Goal: Transaction & Acquisition: Book appointment/travel/reservation

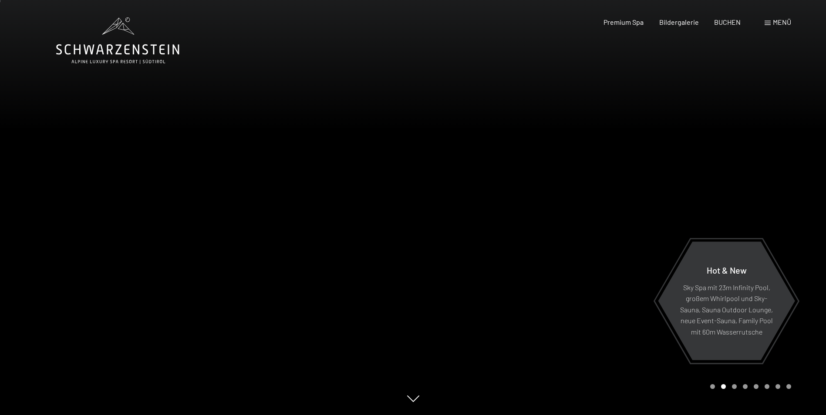
scroll to position [44, 0]
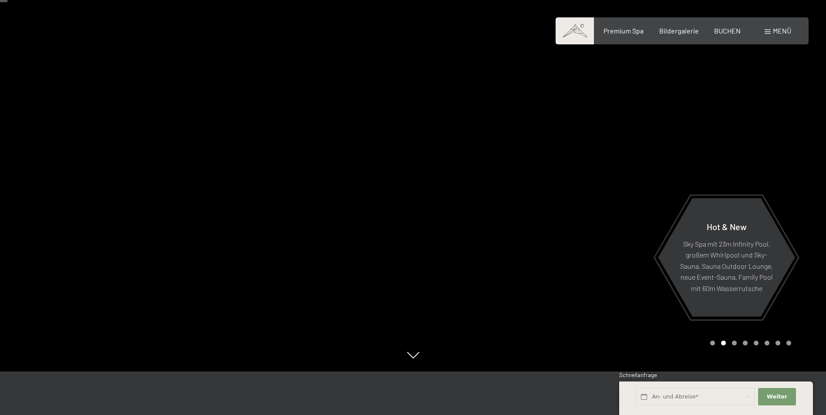
click at [582, 181] on div at bounding box center [619, 163] width 413 height 415
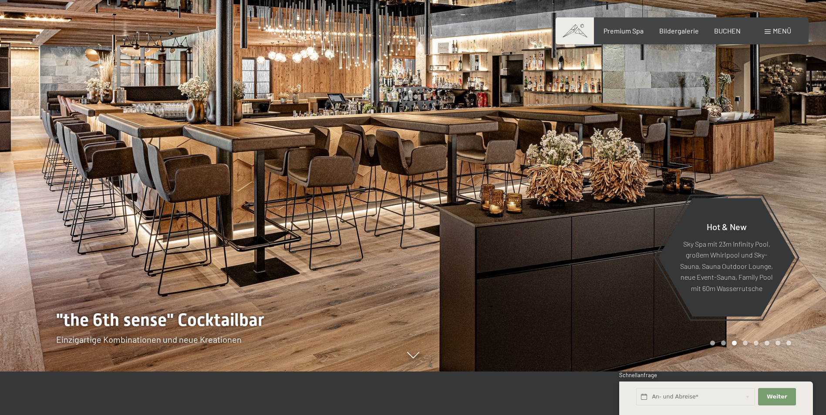
click at [582, 181] on div at bounding box center [619, 163] width 413 height 415
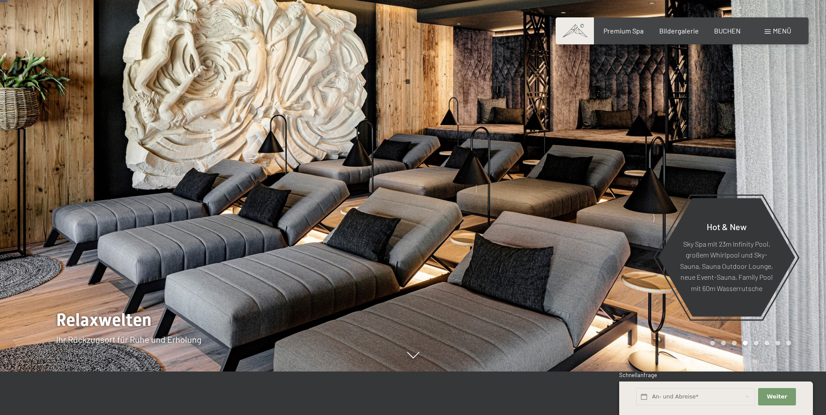
click at [582, 181] on div at bounding box center [619, 163] width 413 height 415
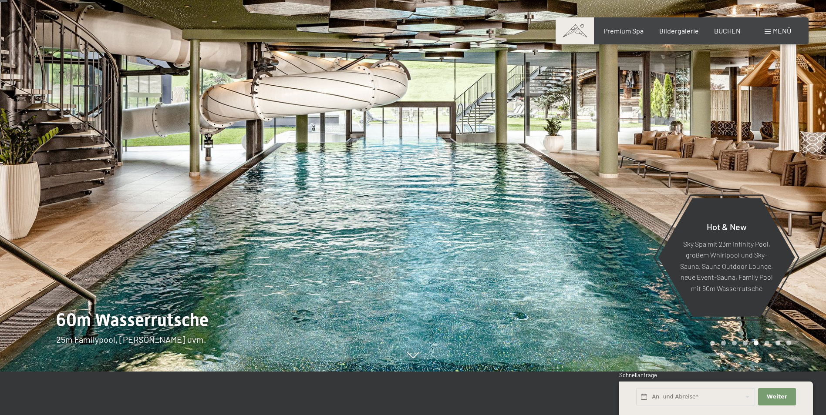
click at [582, 181] on div at bounding box center [619, 163] width 413 height 415
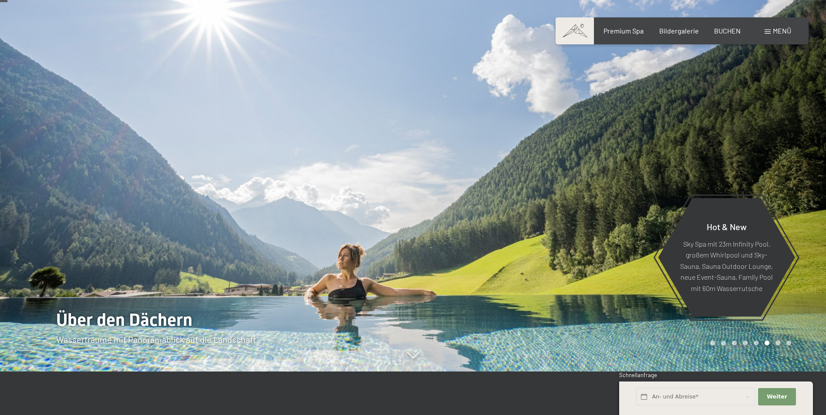
click at [582, 181] on div at bounding box center [619, 163] width 413 height 415
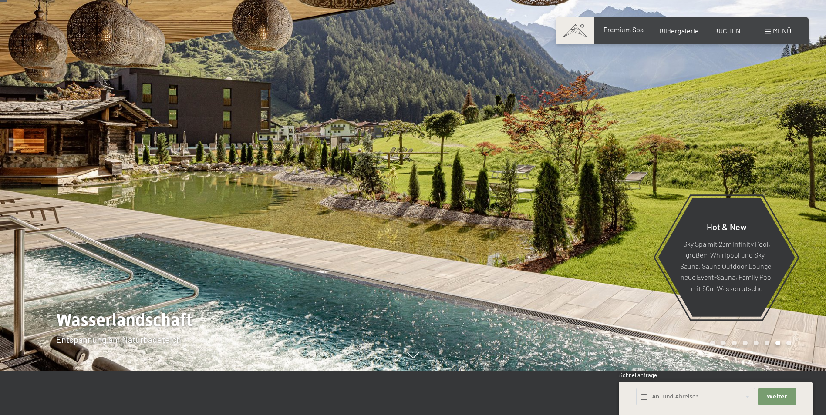
click at [630, 36] on div "Premium Spa Bildergalerie BUCHEN" at bounding box center [664, 31] width 183 height 10
click at [630, 30] on span "Premium Spa" at bounding box center [623, 29] width 40 height 8
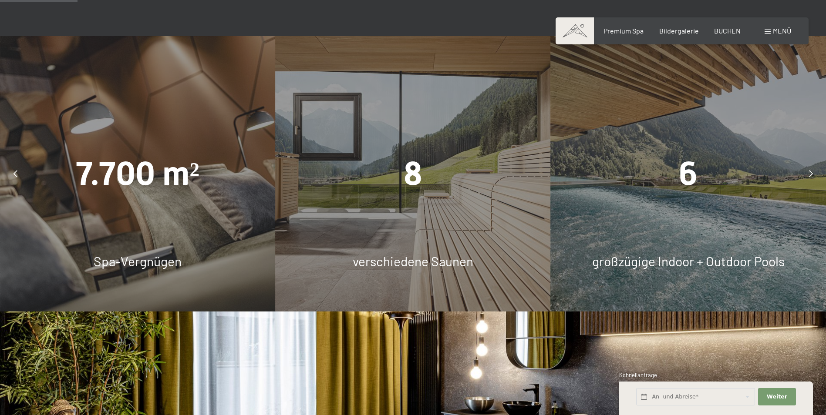
scroll to position [653, 0]
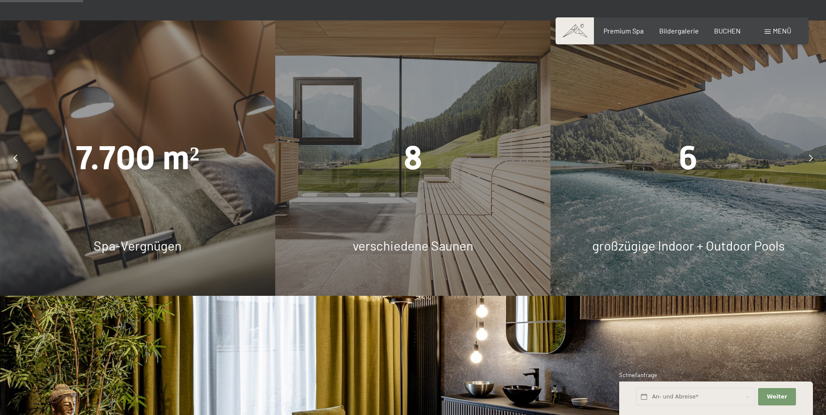
click at [678, 135] on div "6" at bounding box center [688, 158] width 275 height 46
click at [808, 154] on div at bounding box center [811, 158] width 22 height 22
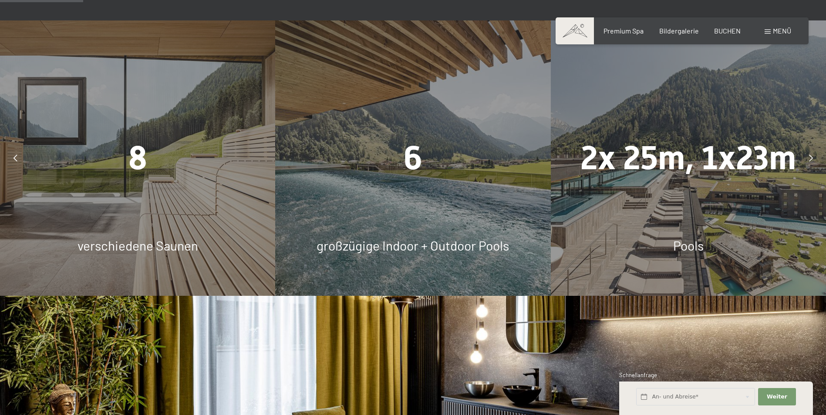
click at [808, 154] on div at bounding box center [811, 158] width 22 height 22
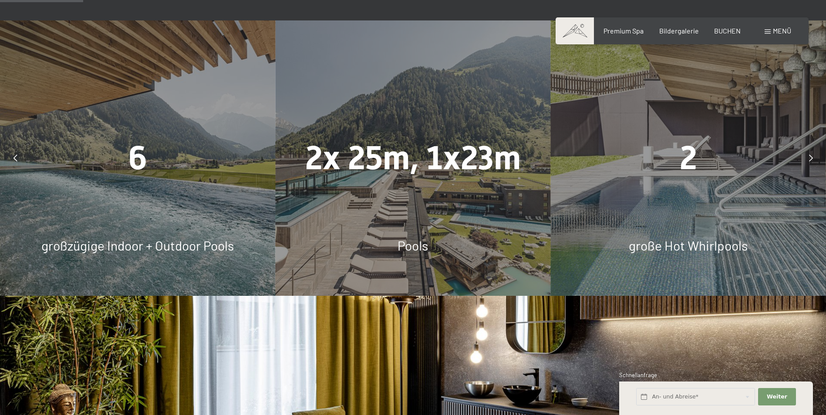
click at [808, 154] on div at bounding box center [811, 158] width 22 height 22
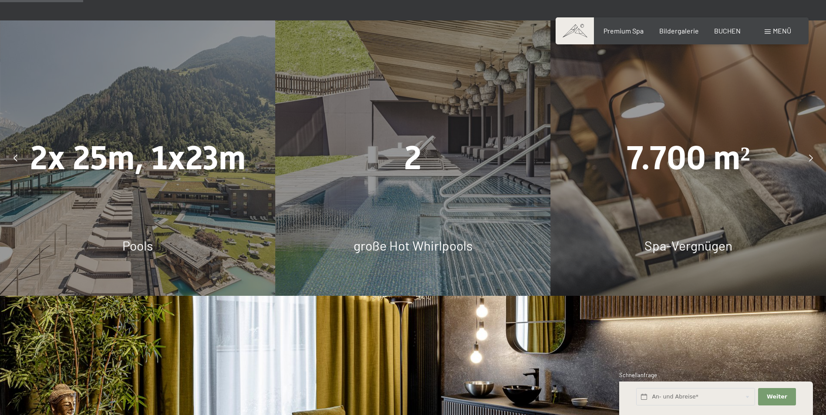
click at [808, 154] on div at bounding box center [811, 158] width 22 height 22
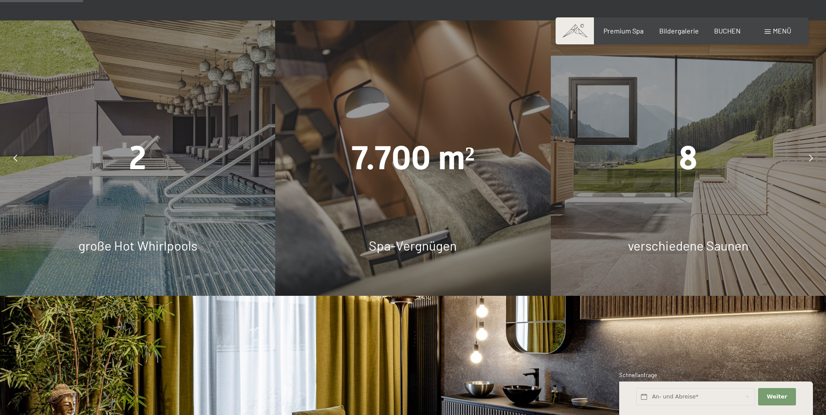
click at [808, 154] on div at bounding box center [811, 158] width 22 height 22
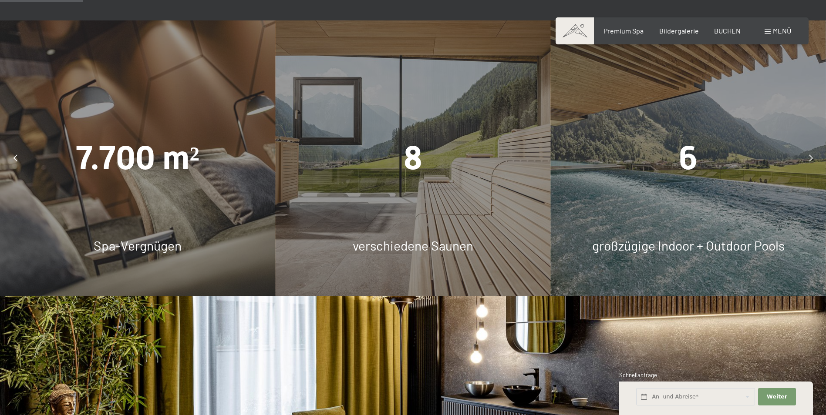
click at [808, 154] on div at bounding box center [811, 158] width 22 height 22
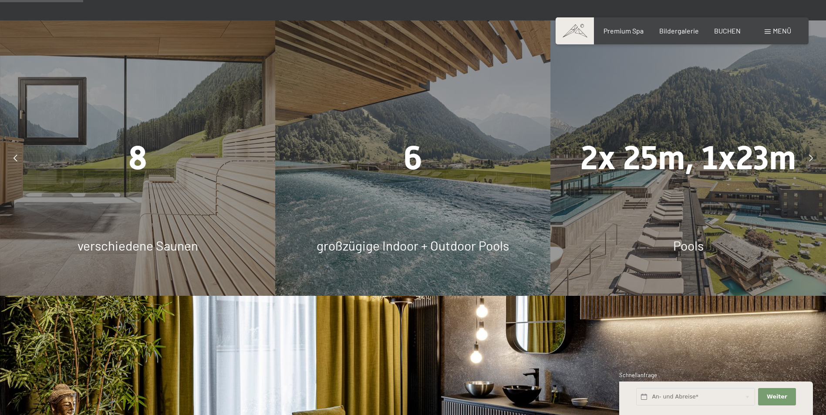
click at [808, 154] on div at bounding box center [811, 158] width 22 height 22
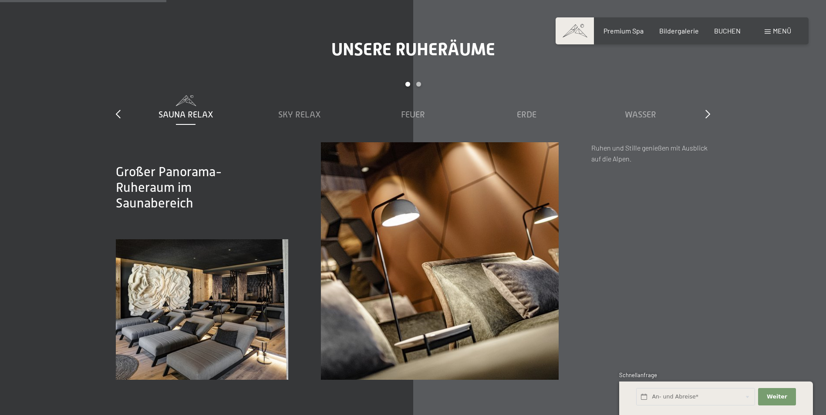
scroll to position [1306, 0]
click at [289, 108] on div "Sky Relax" at bounding box center [299, 108] width 105 height 25
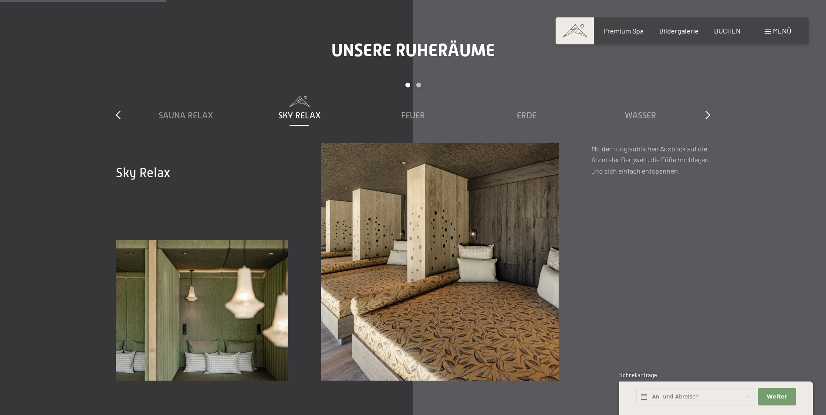
click at [414, 124] on div "Sauna Relax Sky Relax Feuer Erde Wasser Luft Wolke 7" at bounding box center [413, 119] width 568 height 47
click at [418, 118] on span "Feuer" at bounding box center [413, 116] width 24 height 10
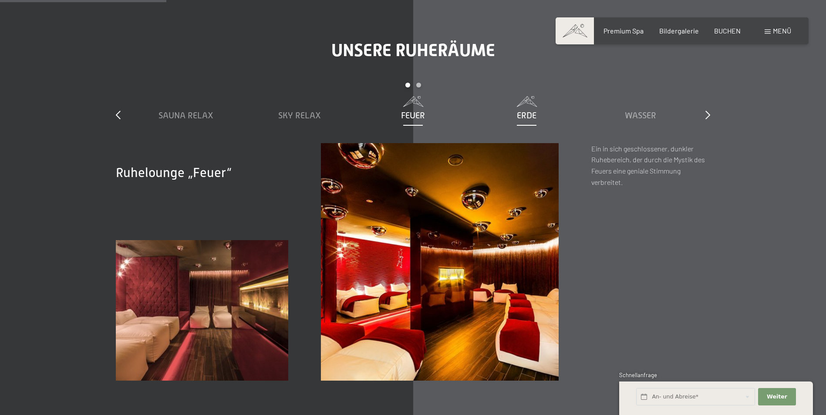
click at [514, 110] on div "Erde" at bounding box center [526, 115] width 105 height 12
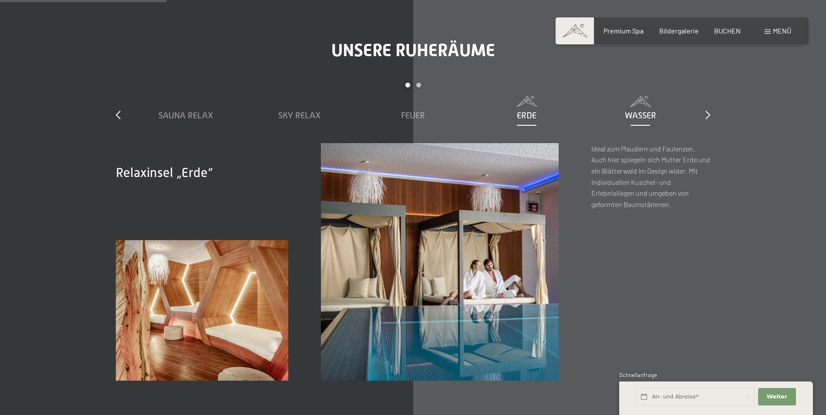
click at [647, 109] on div "Wasser" at bounding box center [640, 115] width 105 height 12
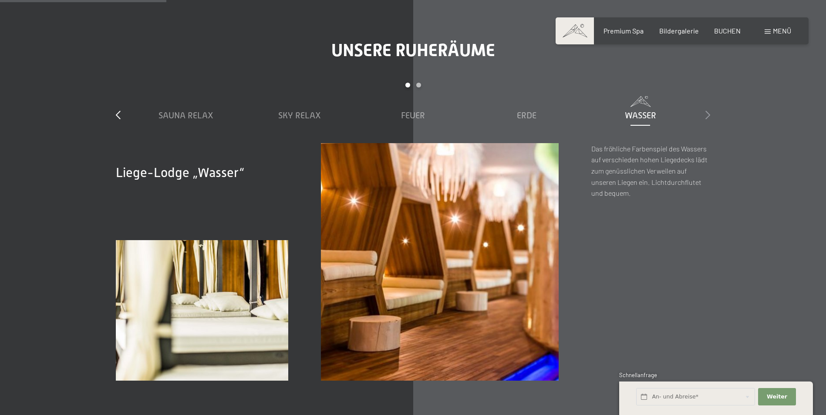
click at [709, 117] on icon at bounding box center [707, 115] width 5 height 9
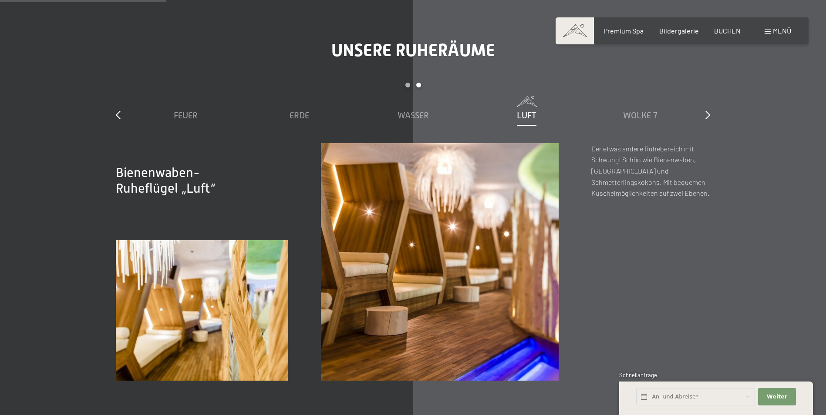
click at [535, 119] on span "Luft" at bounding box center [527, 116] width 20 height 10
click at [622, 112] on div "Wolke 7" at bounding box center [640, 115] width 105 height 12
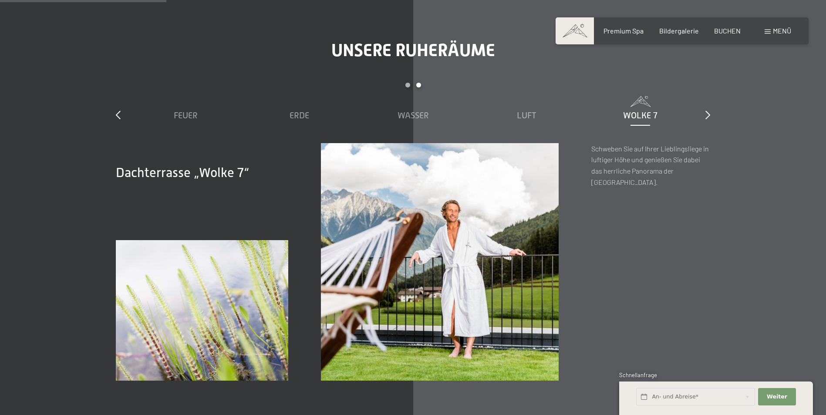
click at [701, 114] on div "slide 3 to 7 of 7 Sauna Relax Sky Relax Feuer Erde Wasser Luft Wolke 7" at bounding box center [413, 113] width 594 height 61
click at [705, 112] on icon at bounding box center [707, 115] width 5 height 9
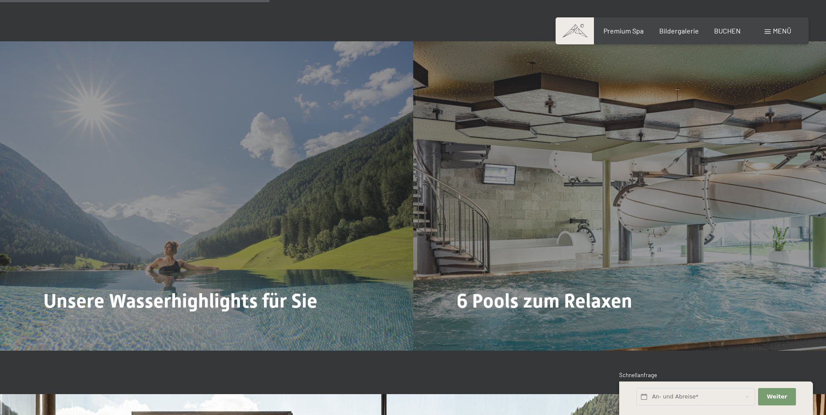
scroll to position [2220, 0]
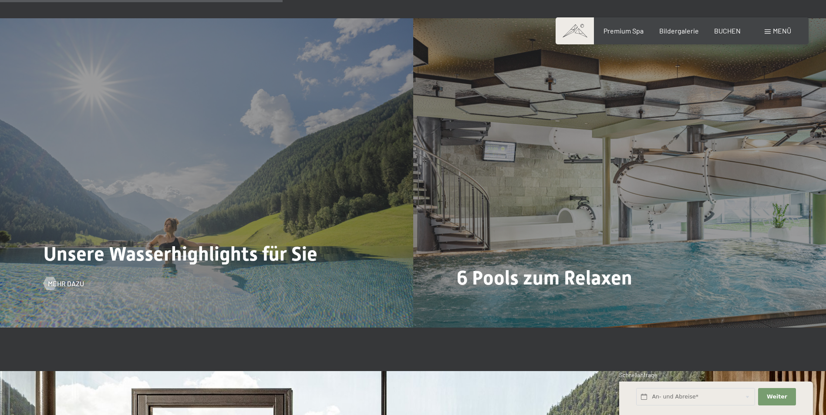
click at [243, 272] on div "Unsere Wasserhighlights für Sie Mehr dazu" at bounding box center [206, 172] width 413 height 309
click at [54, 281] on div at bounding box center [49, 283] width 7 height 13
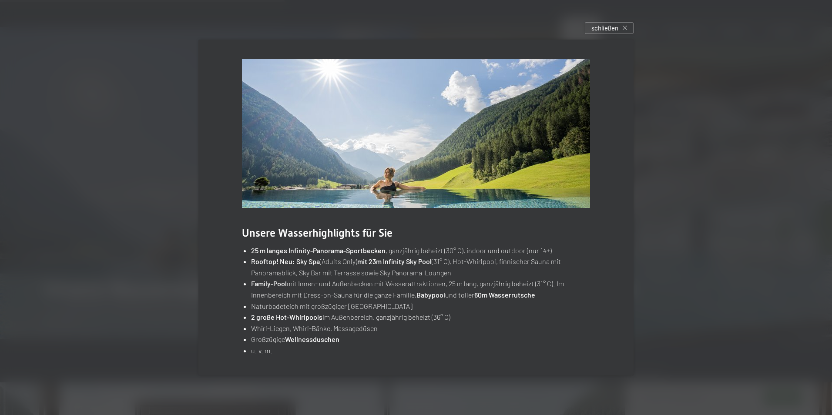
click at [706, 191] on div at bounding box center [416, 207] width 832 height 415
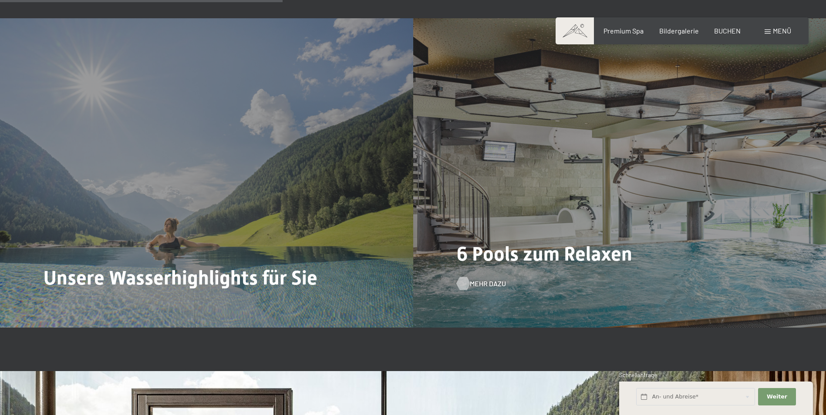
click at [465, 289] on div at bounding box center [462, 283] width 7 height 13
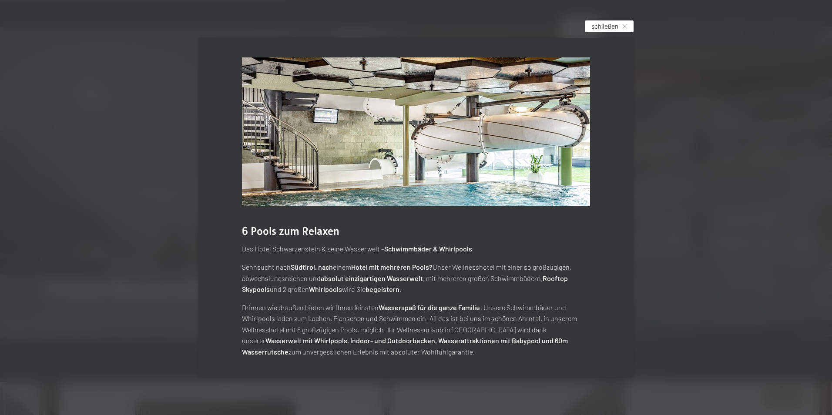
click at [627, 28] on icon at bounding box center [625, 26] width 4 height 4
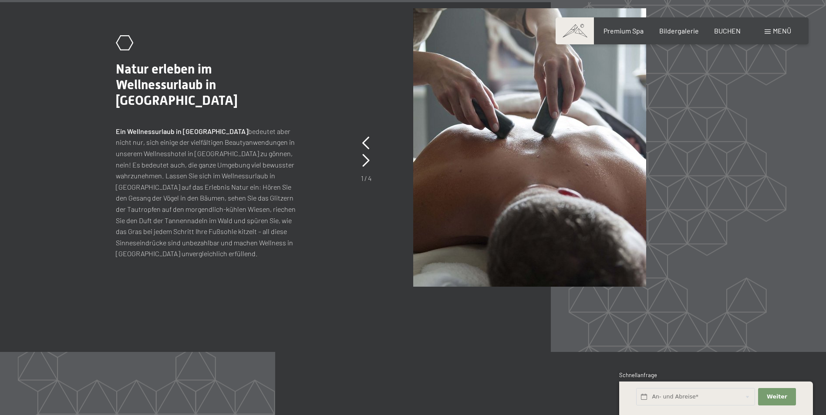
scroll to position [4048, 0]
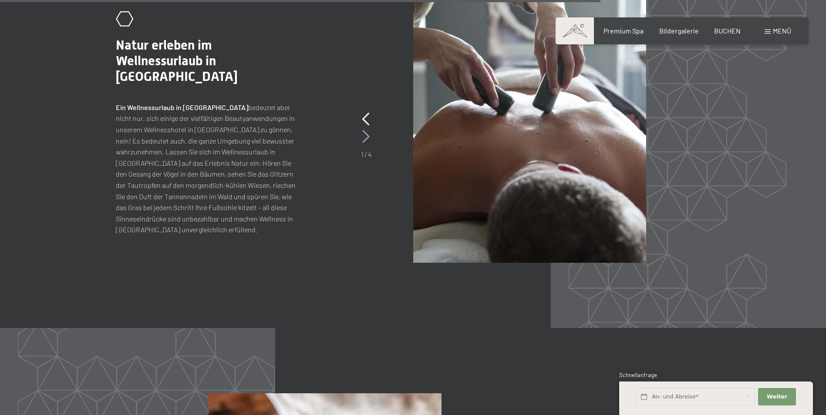
click at [364, 138] on icon at bounding box center [365, 136] width 7 height 13
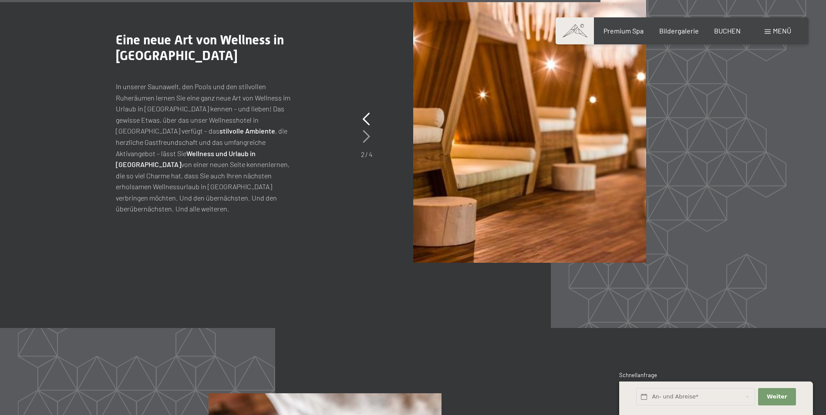
click at [364, 138] on icon at bounding box center [366, 136] width 7 height 13
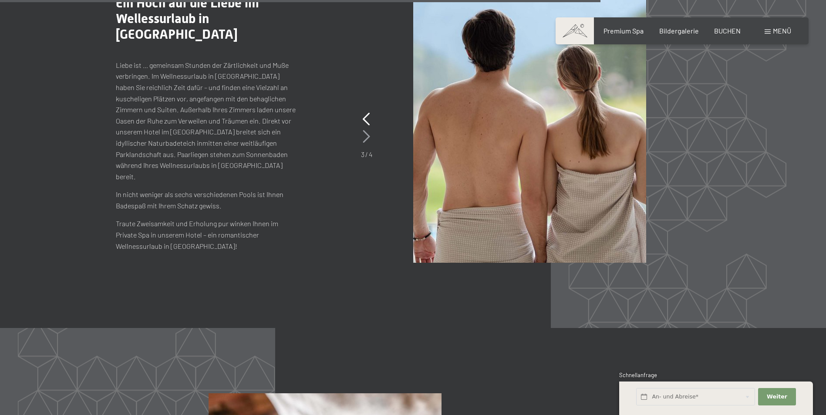
click at [364, 138] on icon at bounding box center [366, 136] width 7 height 13
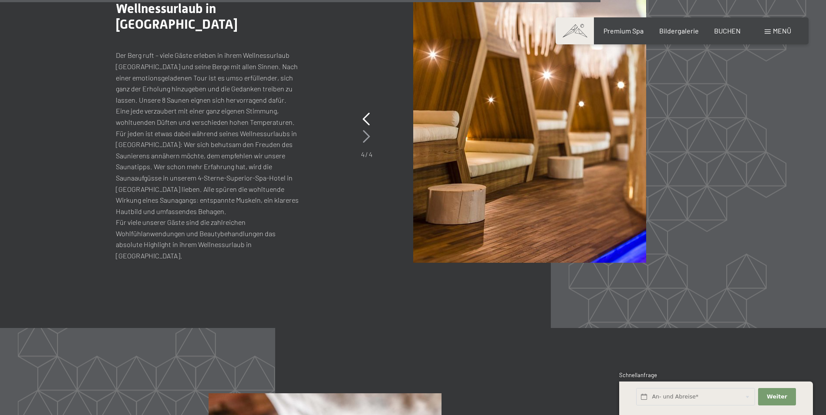
click at [364, 138] on icon at bounding box center [366, 136] width 7 height 13
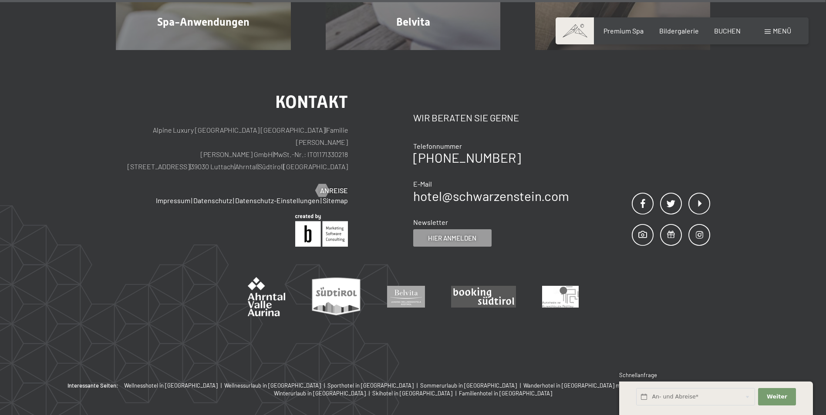
scroll to position [5607, 0]
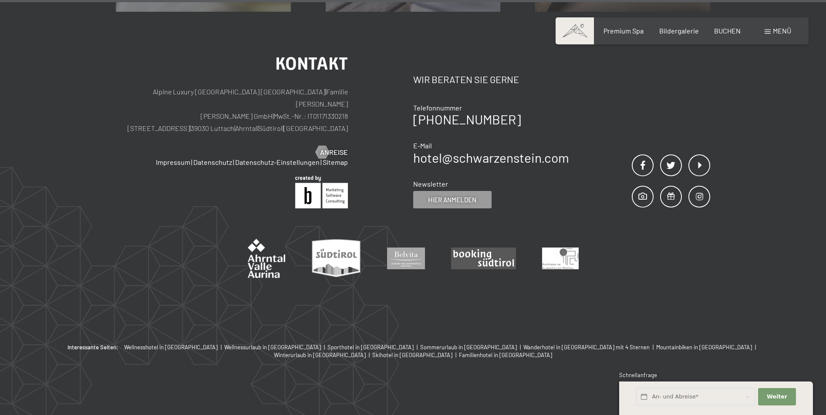
click at [699, 31] on div "Premium Spa Bildergalerie BUCHEN" at bounding box center [664, 31] width 183 height 10
click at [685, 33] on span "Bildergalerie" at bounding box center [679, 29] width 40 height 8
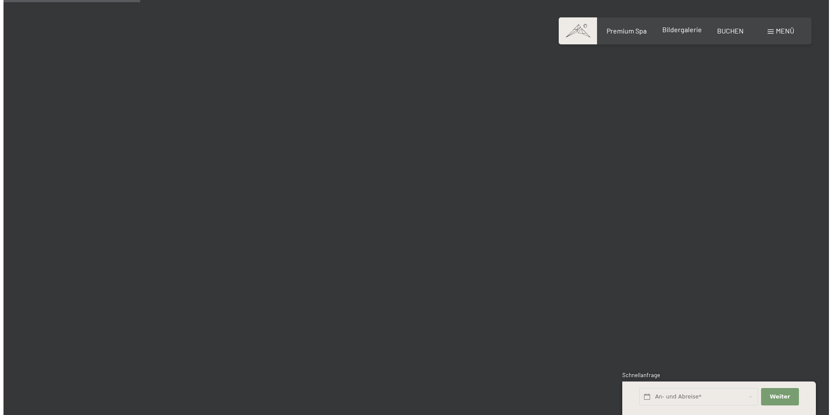
scroll to position [1698, 0]
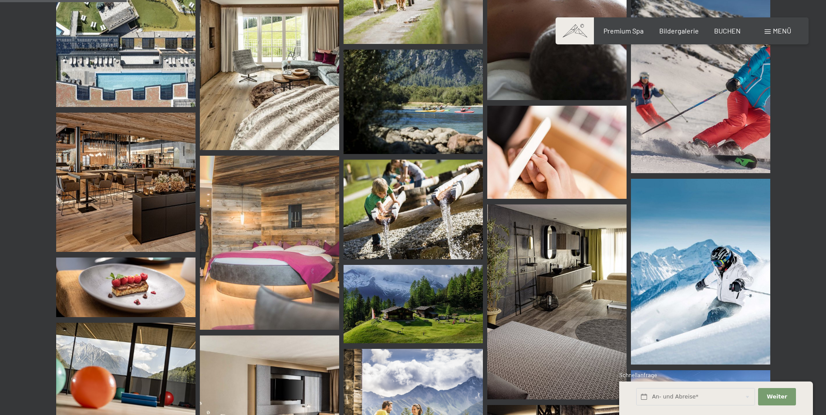
click at [769, 29] on div "Menü" at bounding box center [777, 31] width 27 height 10
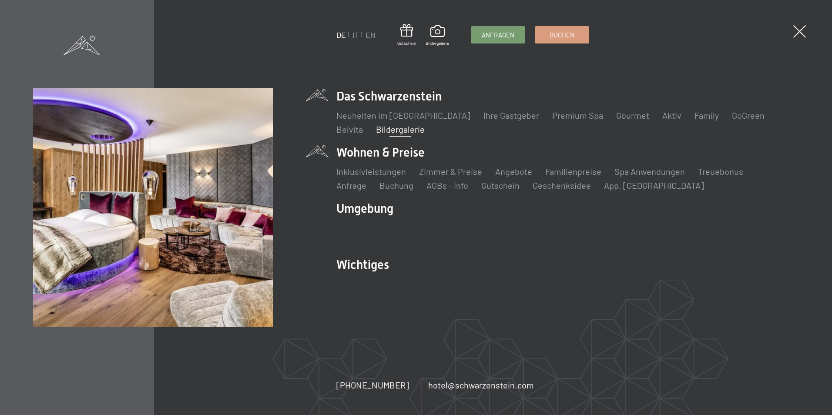
click at [400, 153] on li "Wohnen & Preise Inklusivleistungen Zimmer & Preise Liste Angebote Liste Familie…" at bounding box center [567, 167] width 462 height 47
click at [457, 174] on link "Zimmer & Preise" at bounding box center [450, 171] width 63 height 10
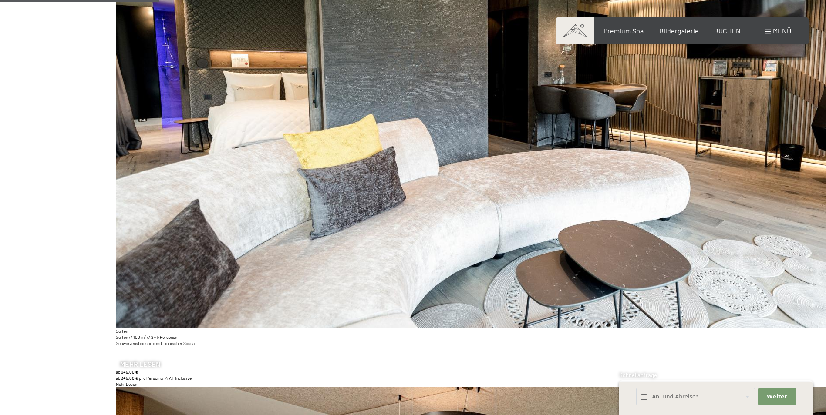
scroll to position [827, 0]
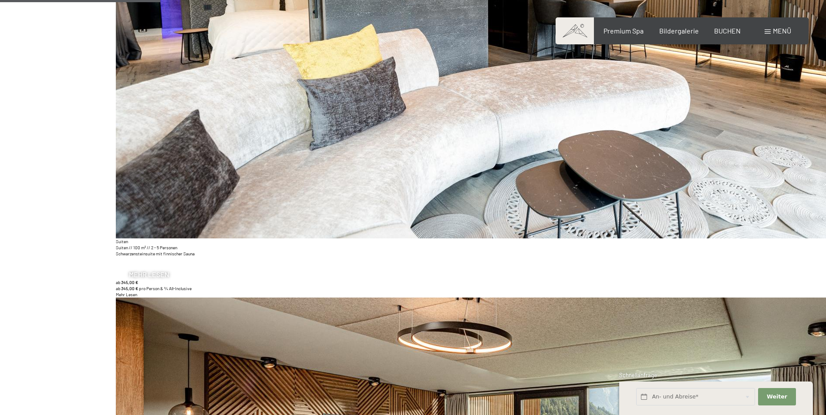
click at [142, 273] on span "Mehr Lesen" at bounding box center [149, 275] width 40 height 10
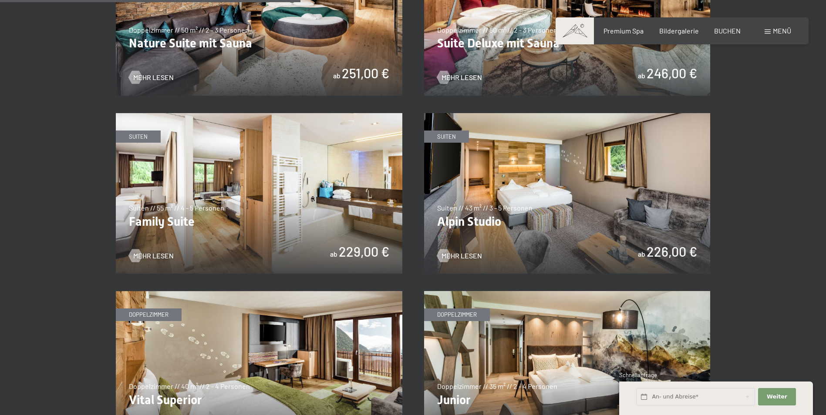
scroll to position [1088, 0]
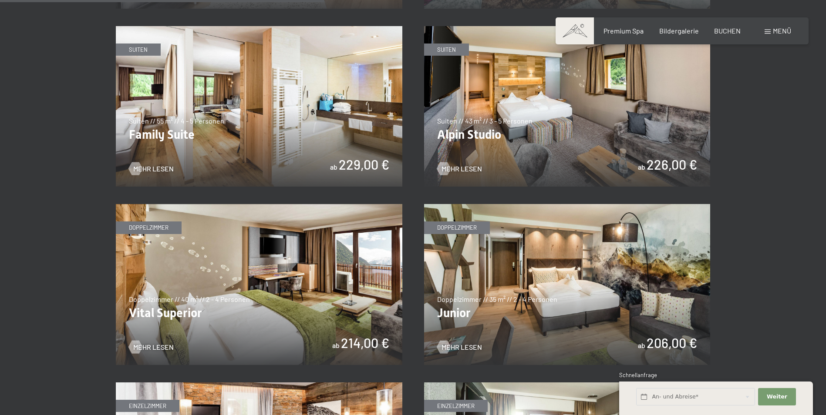
click at [314, 130] on img at bounding box center [259, 106] width 286 height 161
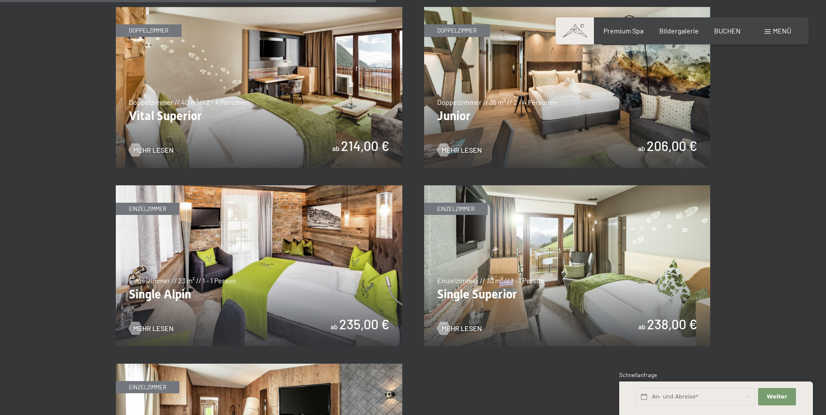
scroll to position [1306, 0]
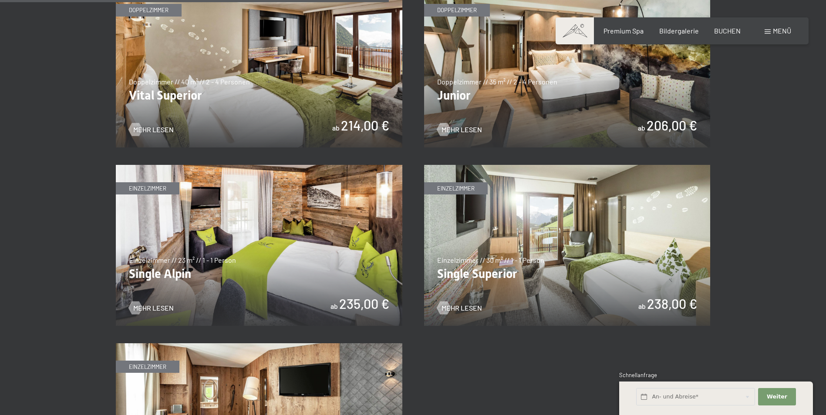
click at [306, 219] on img at bounding box center [259, 245] width 286 height 161
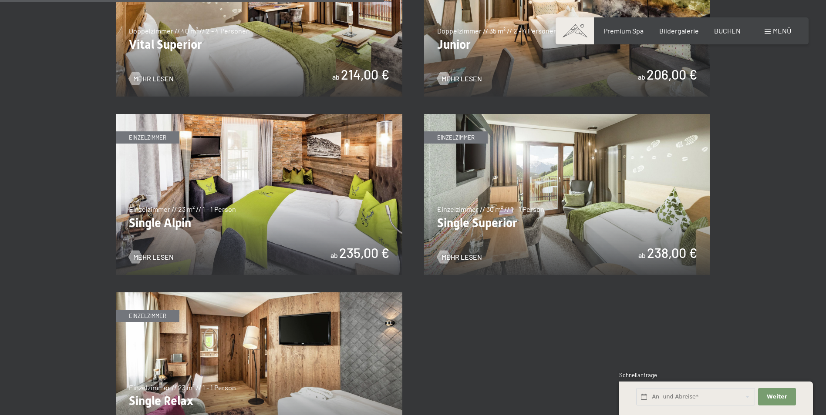
scroll to position [1262, 0]
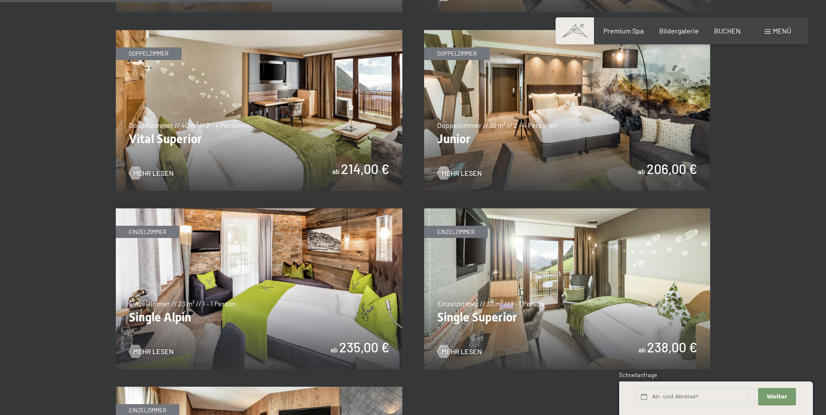
click at [545, 168] on img at bounding box center [567, 110] width 286 height 161
click at [278, 139] on img at bounding box center [259, 110] width 286 height 161
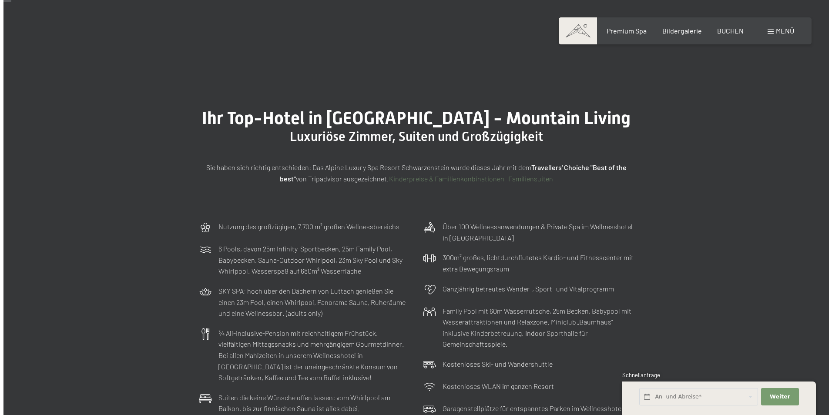
scroll to position [0, 0]
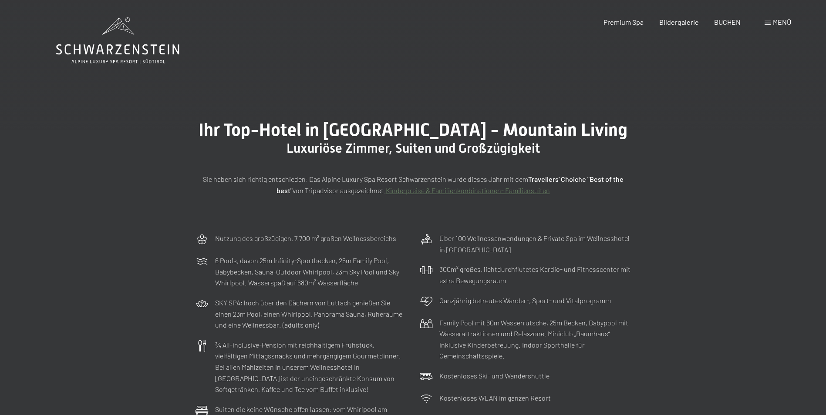
click at [767, 19] on div "Menü" at bounding box center [777, 22] width 27 height 10
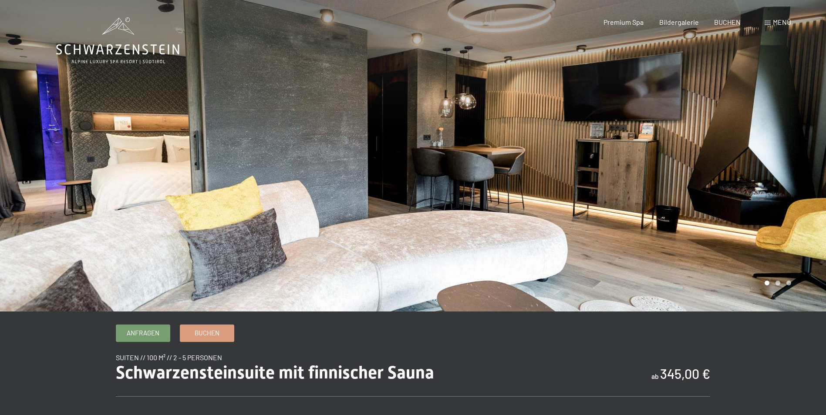
click at [794, 197] on div at bounding box center [619, 156] width 413 height 312
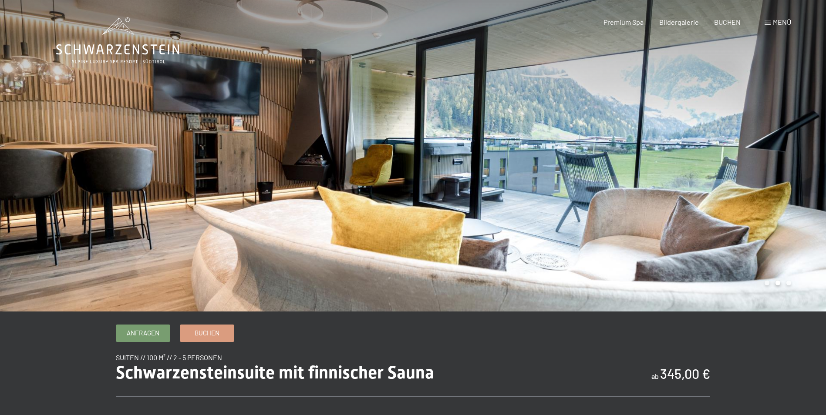
click at [794, 197] on div at bounding box center [619, 156] width 413 height 312
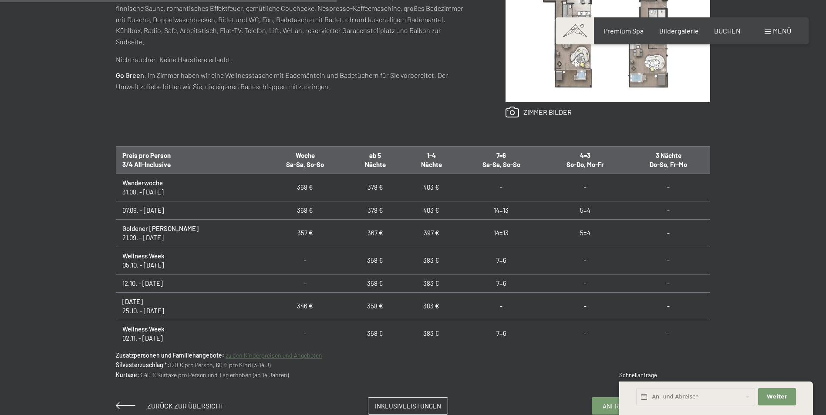
scroll to position [479, 0]
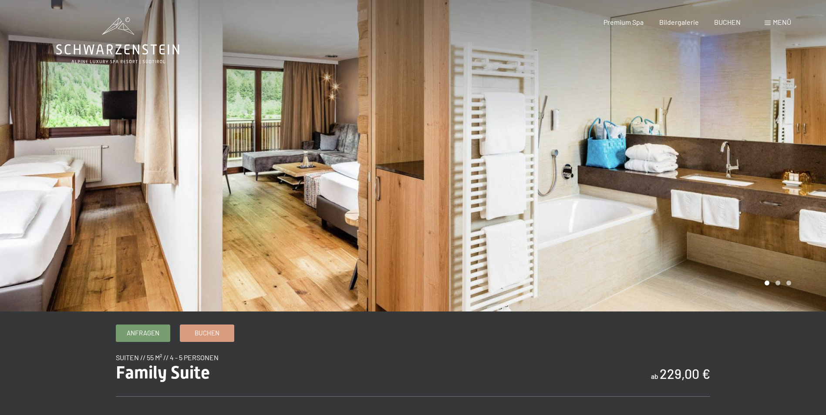
click at [756, 201] on div at bounding box center [619, 156] width 413 height 312
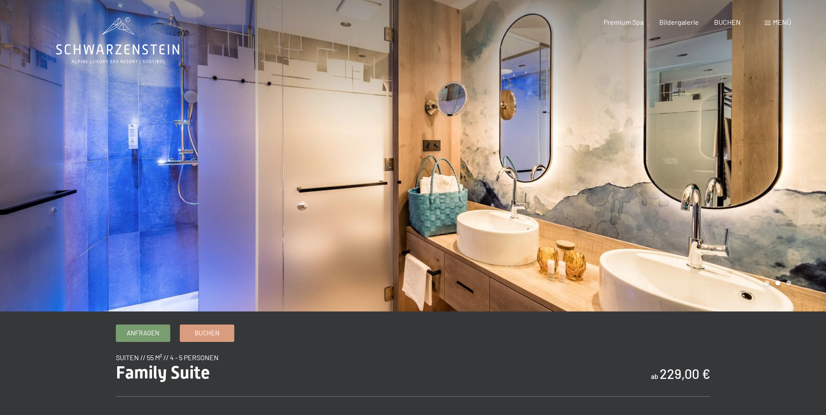
click at [756, 201] on div at bounding box center [619, 156] width 413 height 312
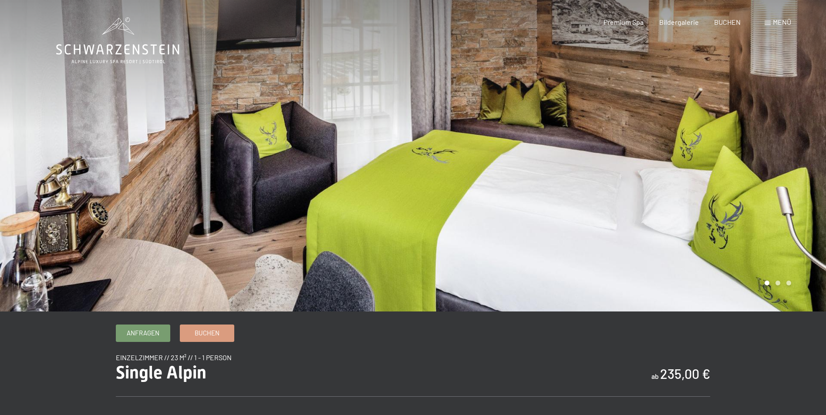
click at [765, 212] on div at bounding box center [619, 156] width 413 height 312
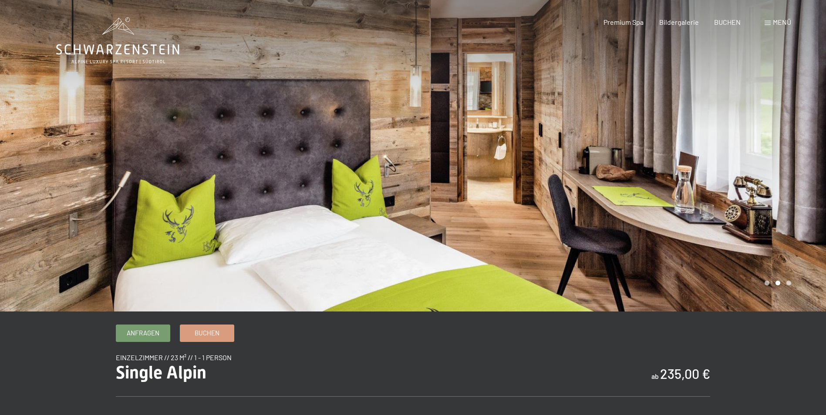
click at [765, 212] on div at bounding box center [619, 156] width 413 height 312
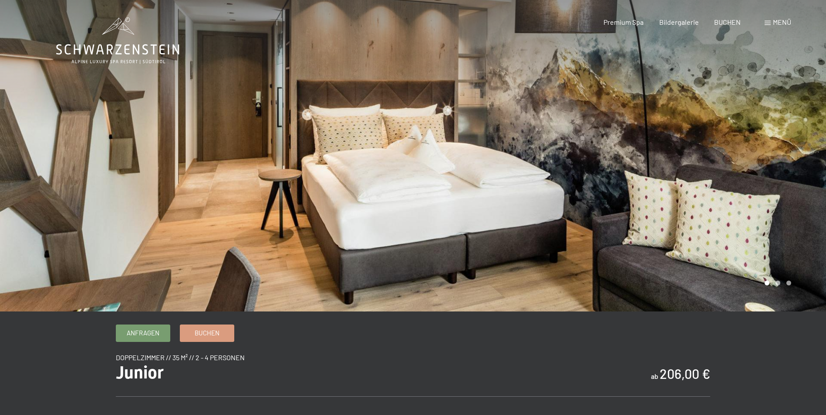
click at [690, 172] on div at bounding box center [619, 156] width 413 height 312
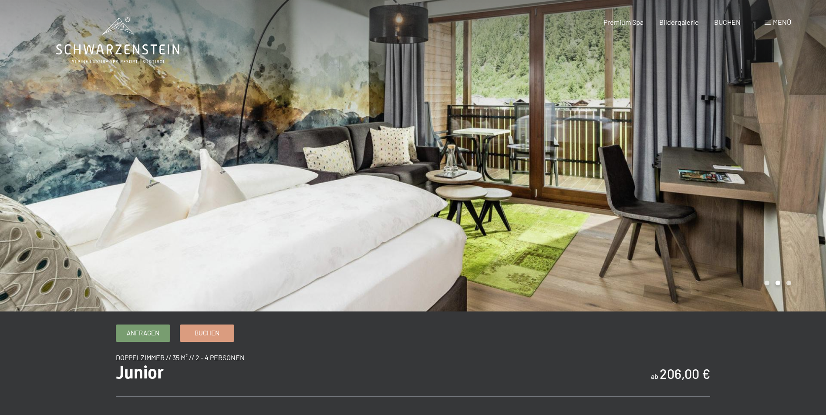
click at [690, 172] on div at bounding box center [619, 156] width 413 height 312
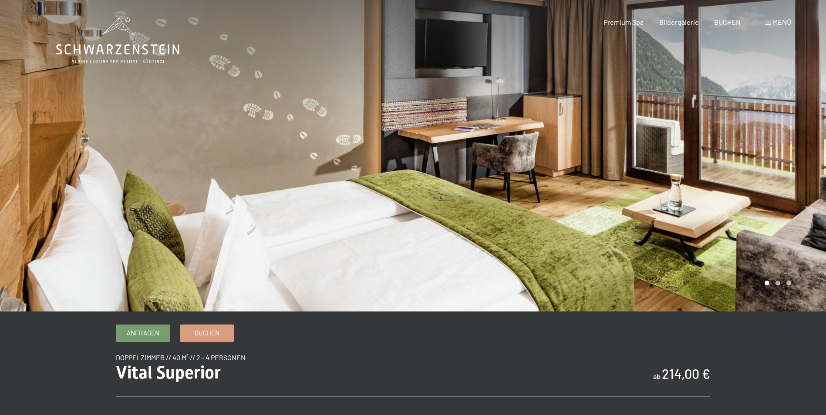
click at [748, 162] on div at bounding box center [619, 156] width 413 height 312
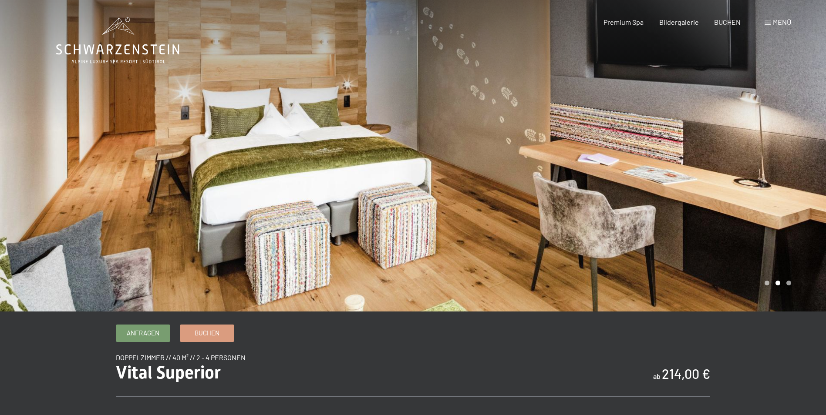
click at [748, 162] on div at bounding box center [619, 156] width 413 height 312
